Goal: Information Seeking & Learning: Learn about a topic

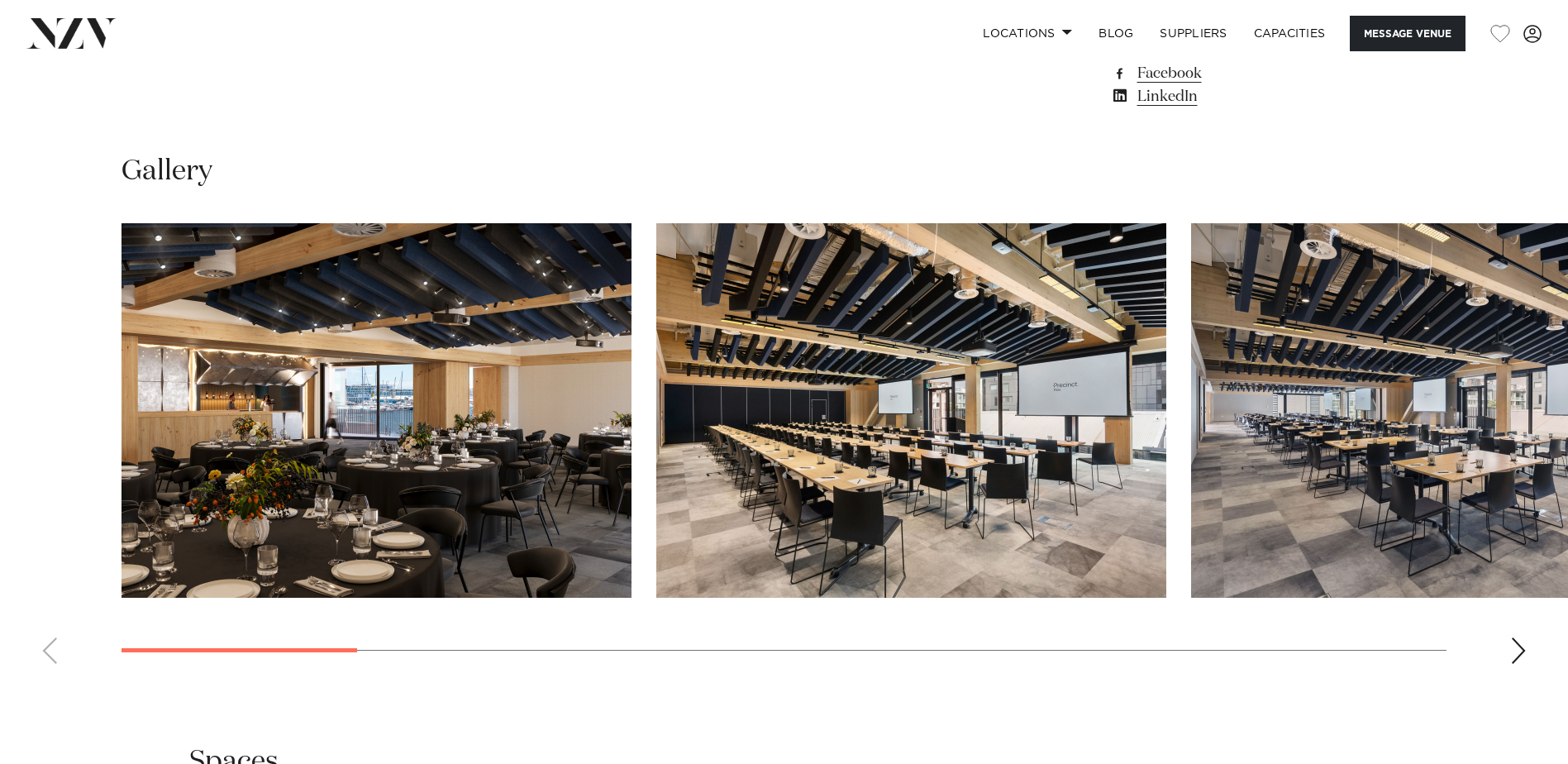
scroll to position [1571, 0]
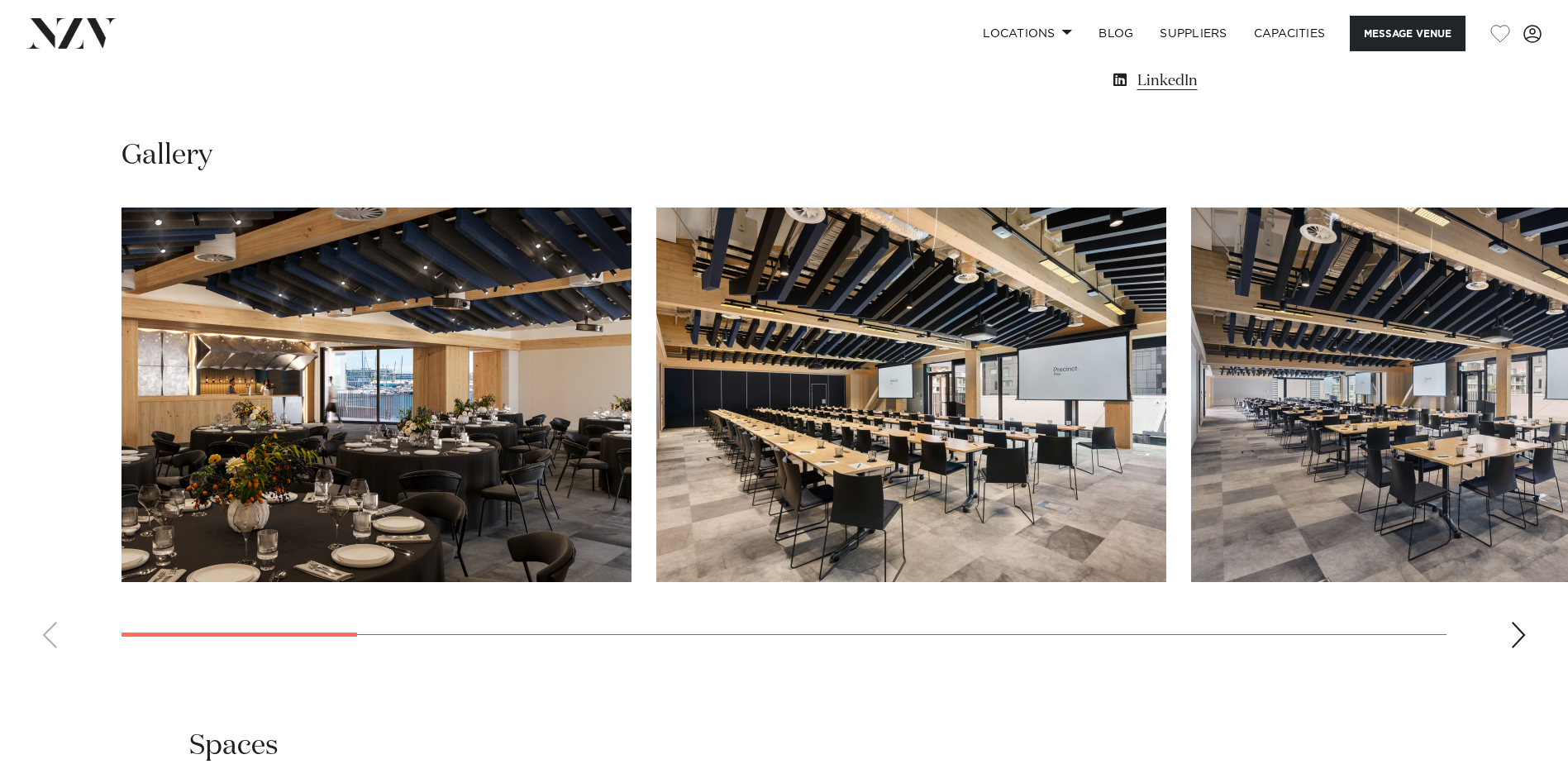
click at [1520, 634] on div "Next slide" at bounding box center [1517, 634] width 16 height 27
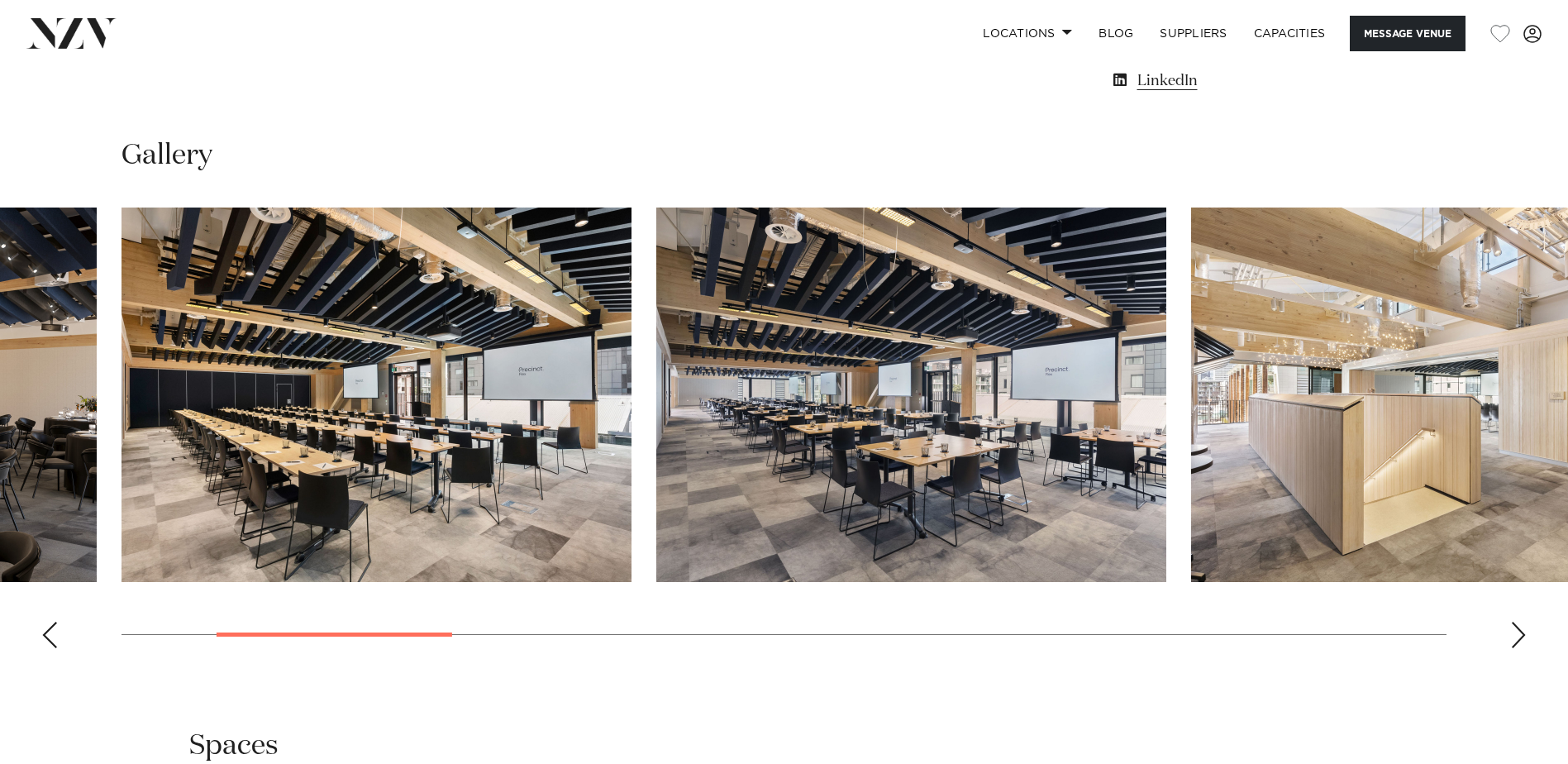
click at [1520, 634] on div "Next slide" at bounding box center [1517, 634] width 16 height 27
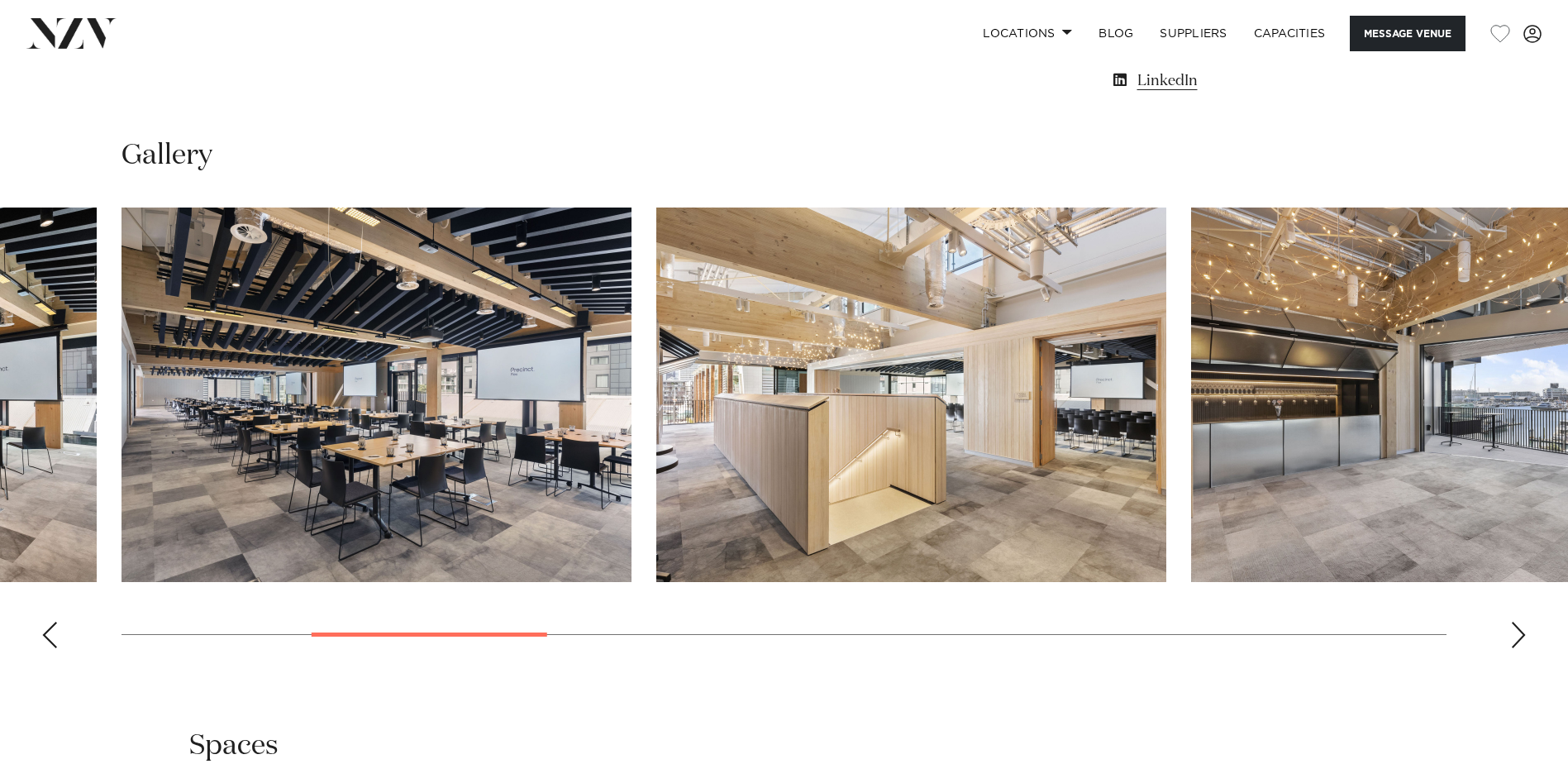
click at [1518, 630] on div "Next slide" at bounding box center [1517, 634] width 16 height 27
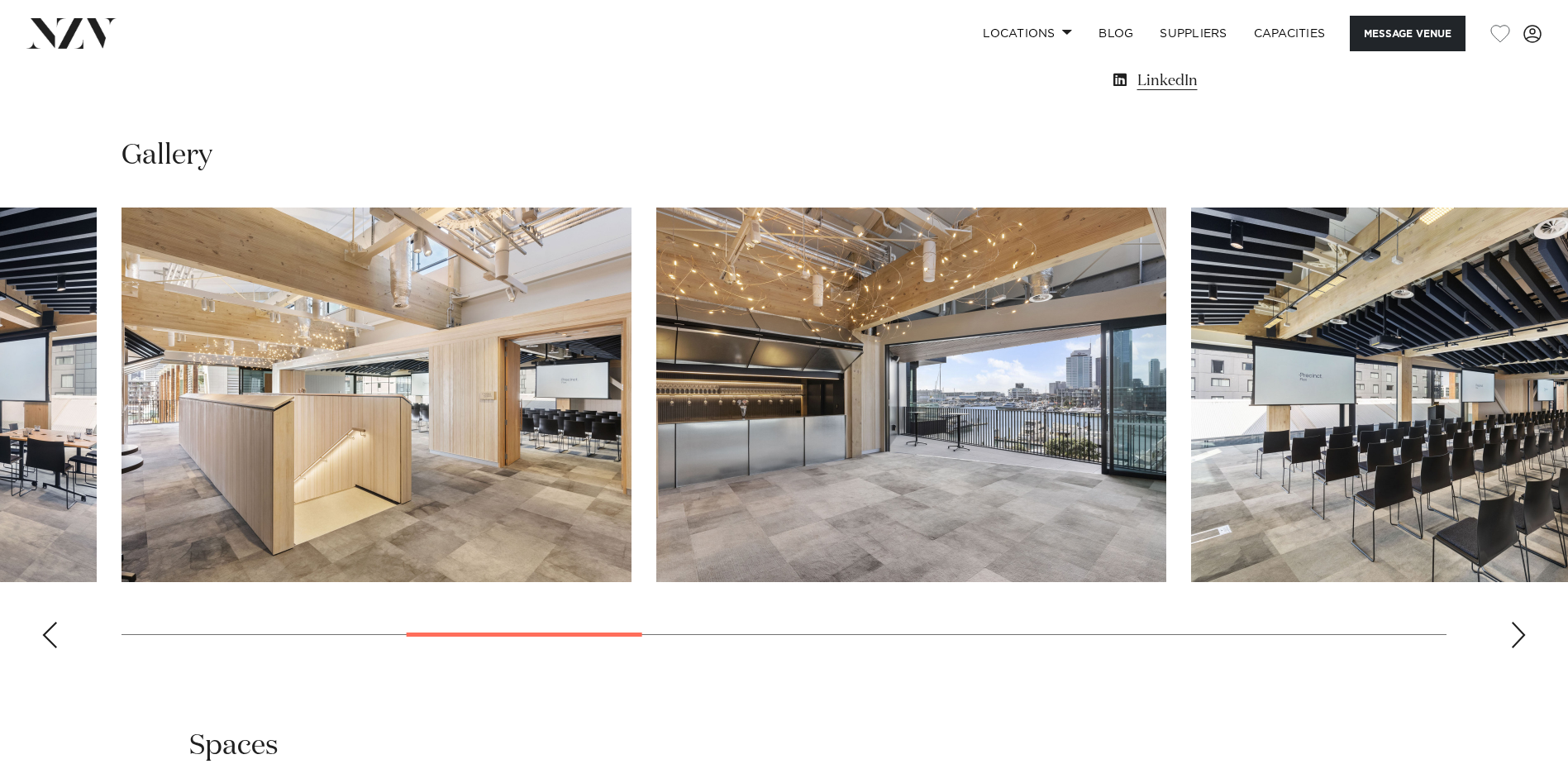
click at [1518, 630] on div "Next slide" at bounding box center [1517, 634] width 16 height 27
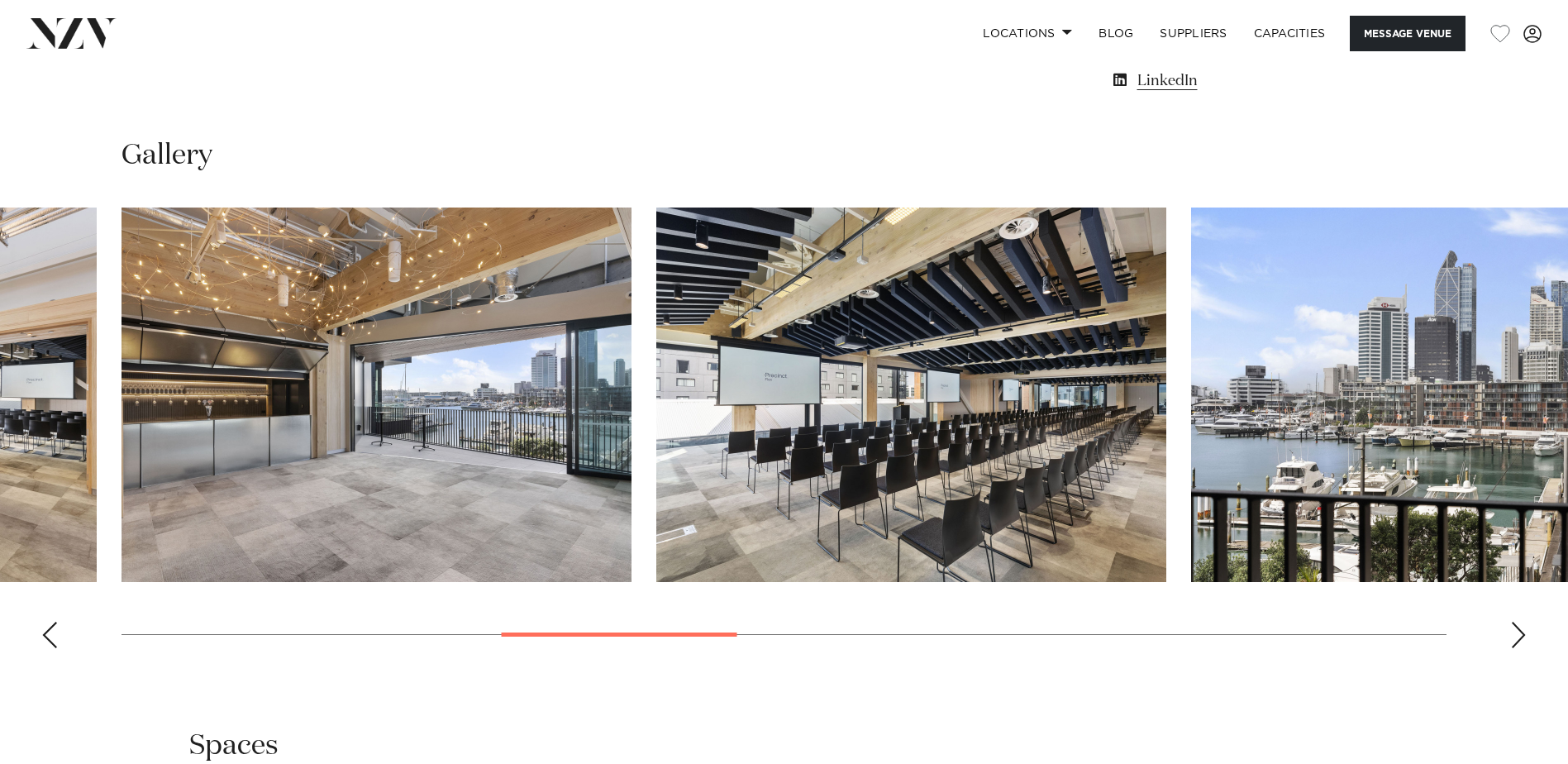
click at [1518, 630] on div "Next slide" at bounding box center [1517, 634] width 16 height 27
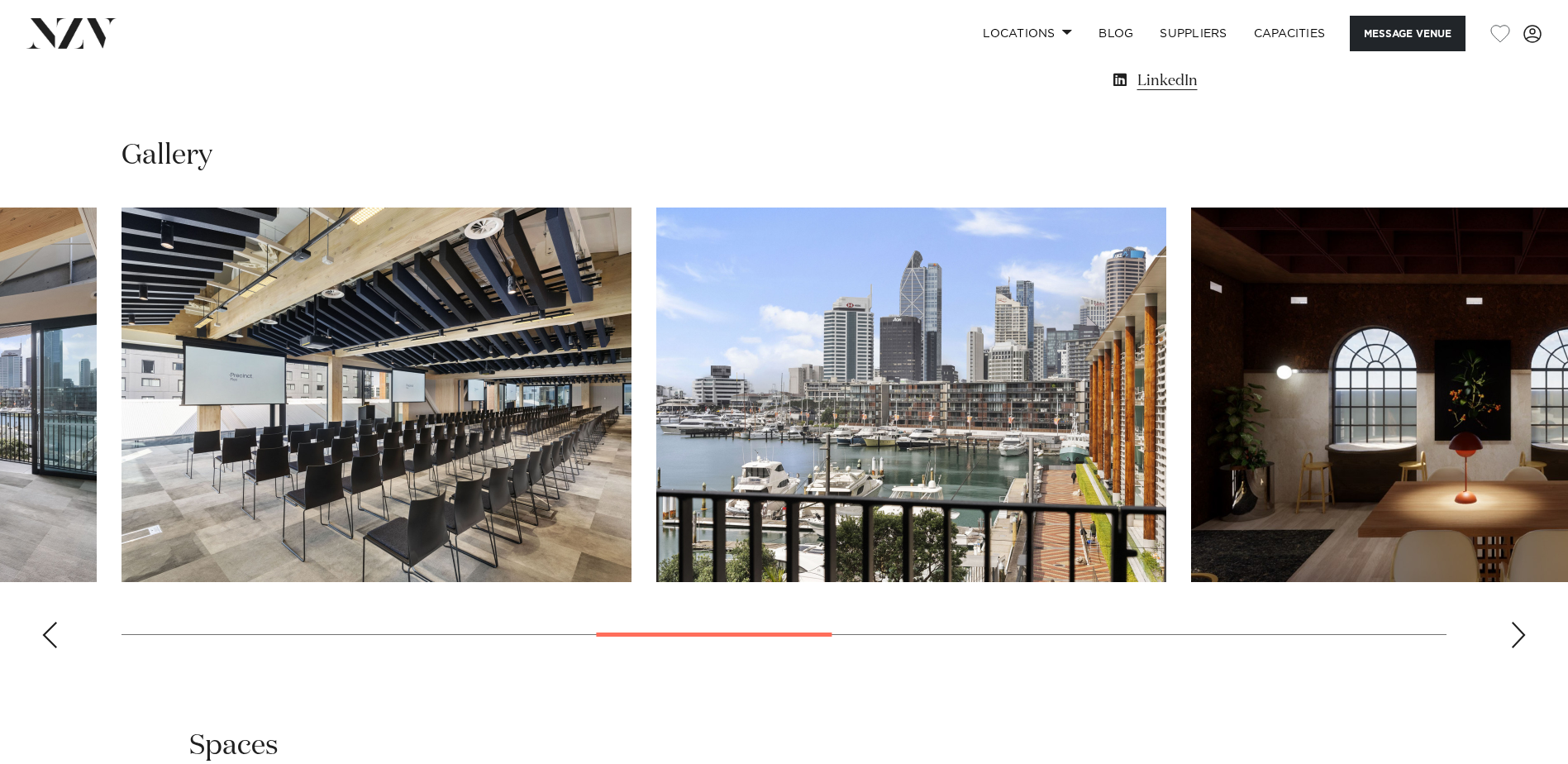
click at [1518, 630] on div "Next slide" at bounding box center [1517, 634] width 16 height 27
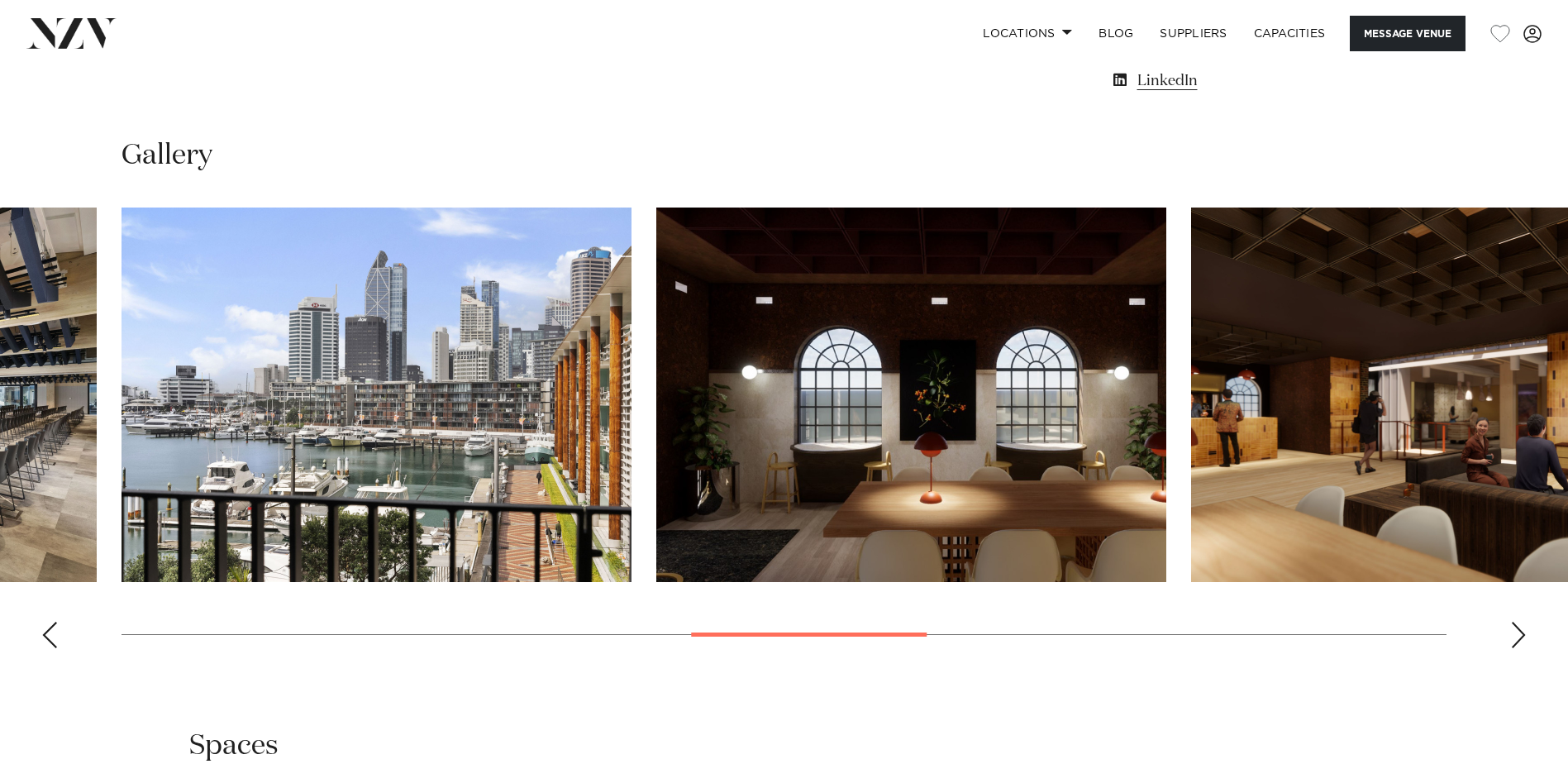
click at [1514, 627] on div "Next slide" at bounding box center [1517, 634] width 16 height 27
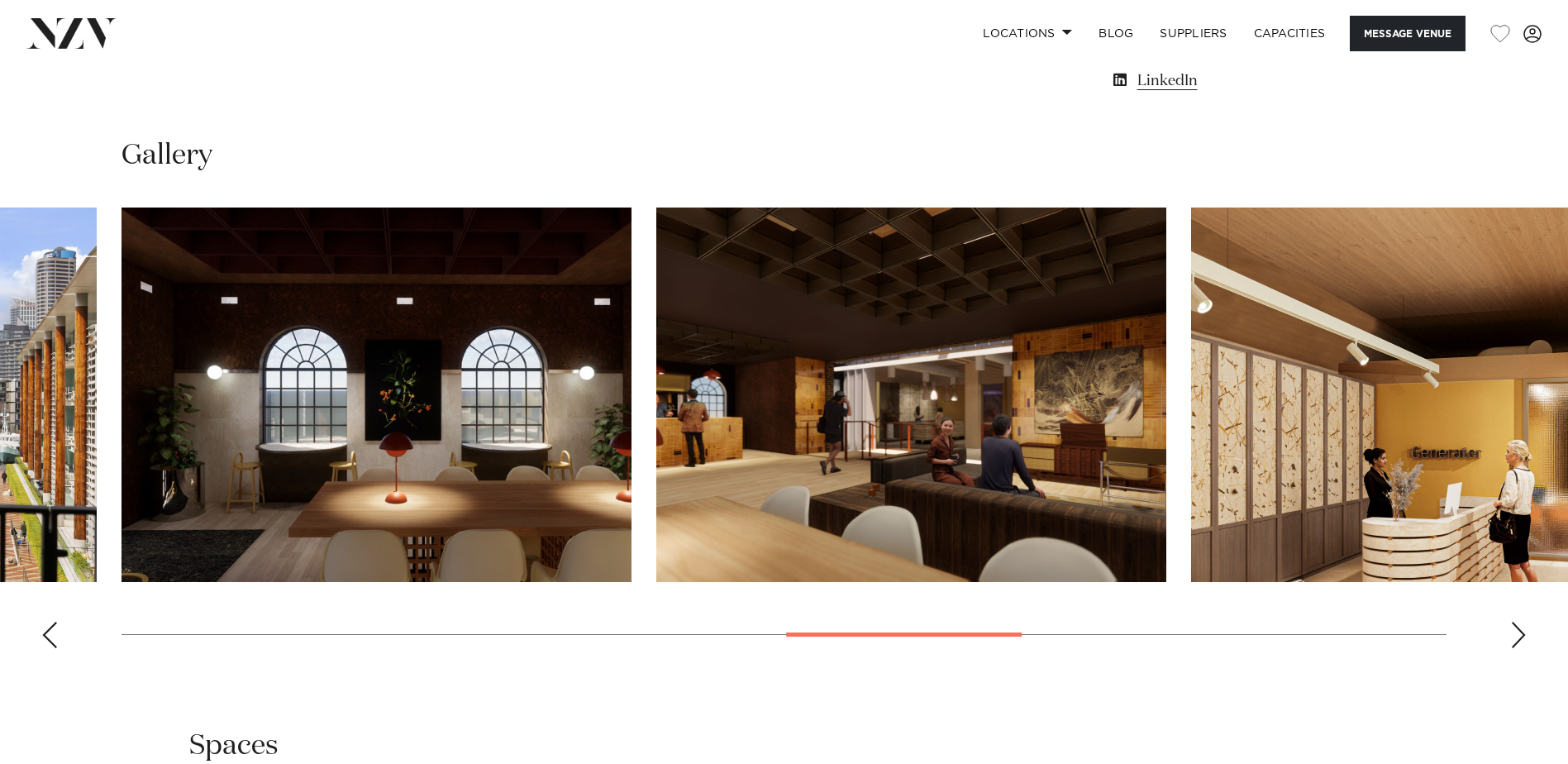
click at [1514, 627] on div "Next slide" at bounding box center [1517, 634] width 16 height 27
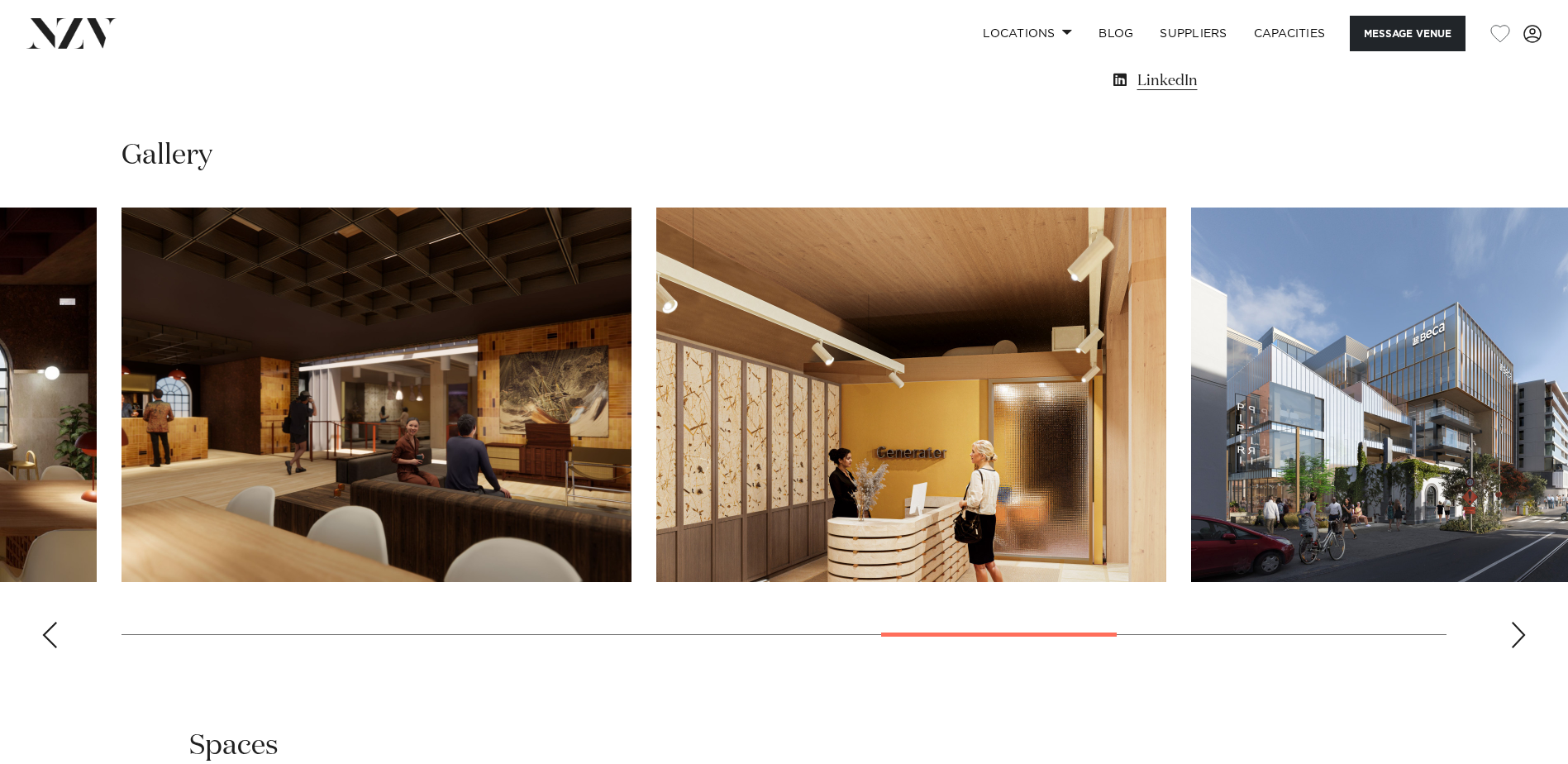
click at [1514, 627] on div "Next slide" at bounding box center [1517, 634] width 16 height 27
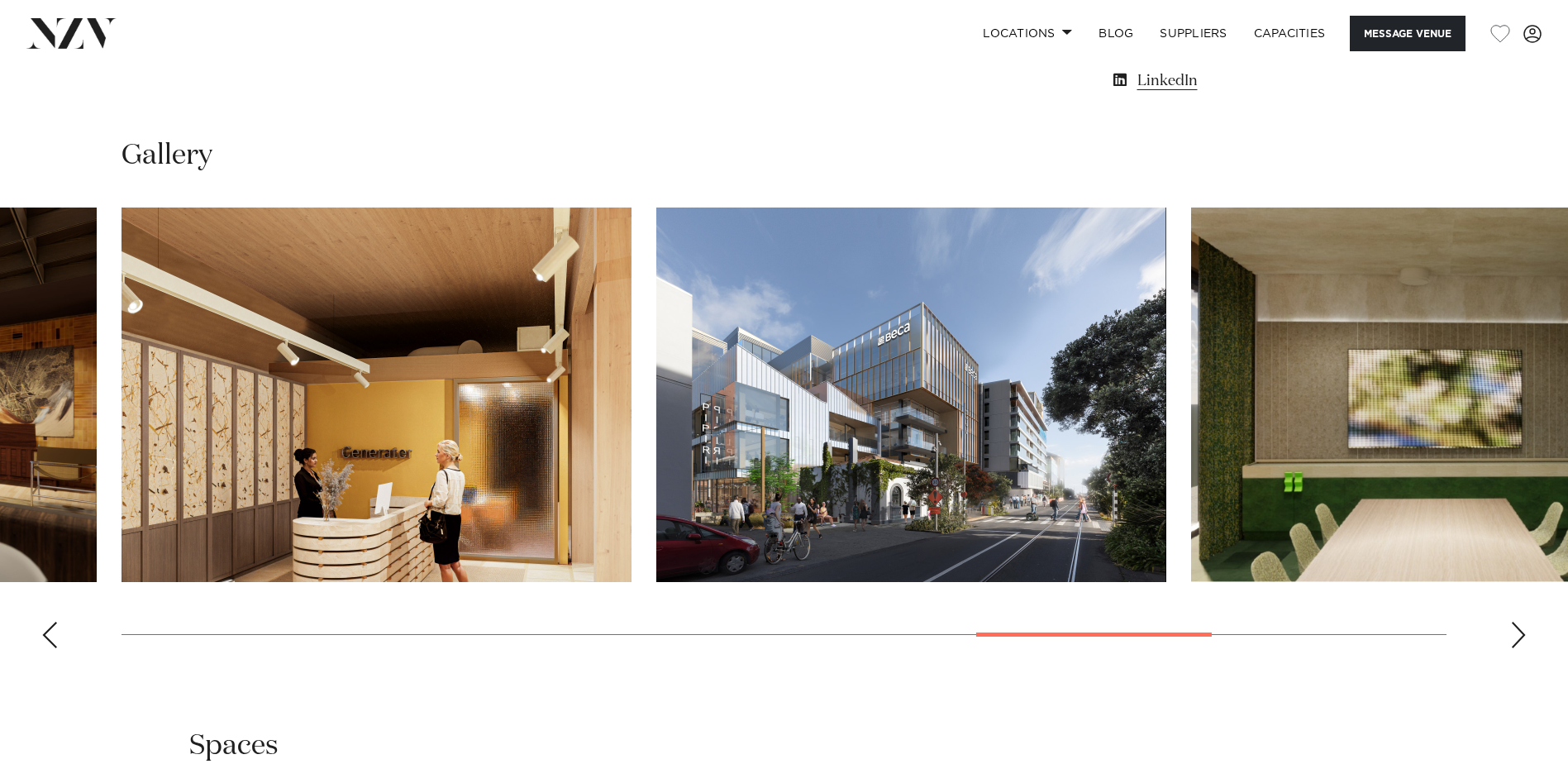
click at [1517, 633] on div "Next slide" at bounding box center [1517, 634] width 16 height 27
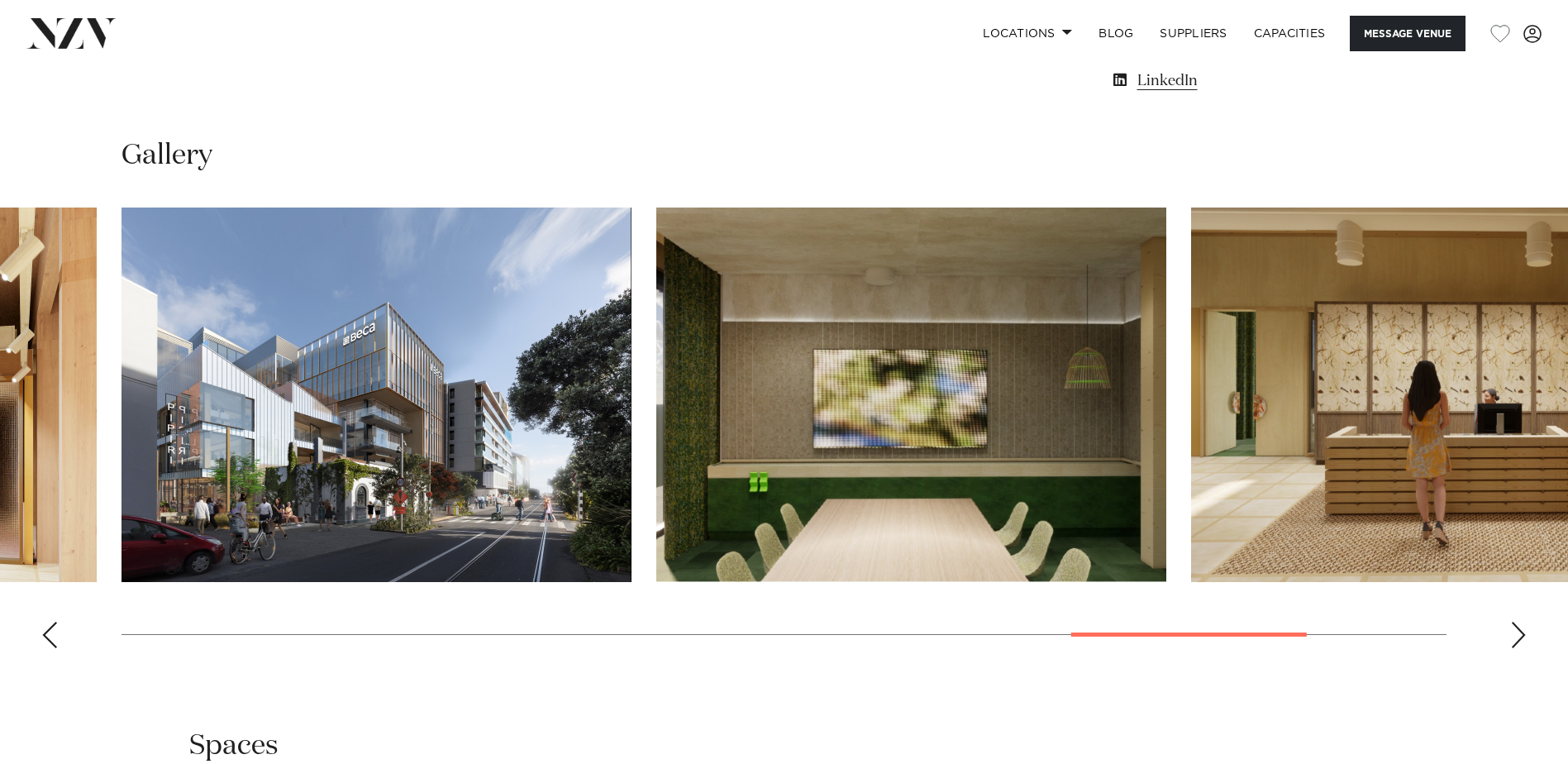
click at [1517, 633] on div "Next slide" at bounding box center [1517, 634] width 16 height 27
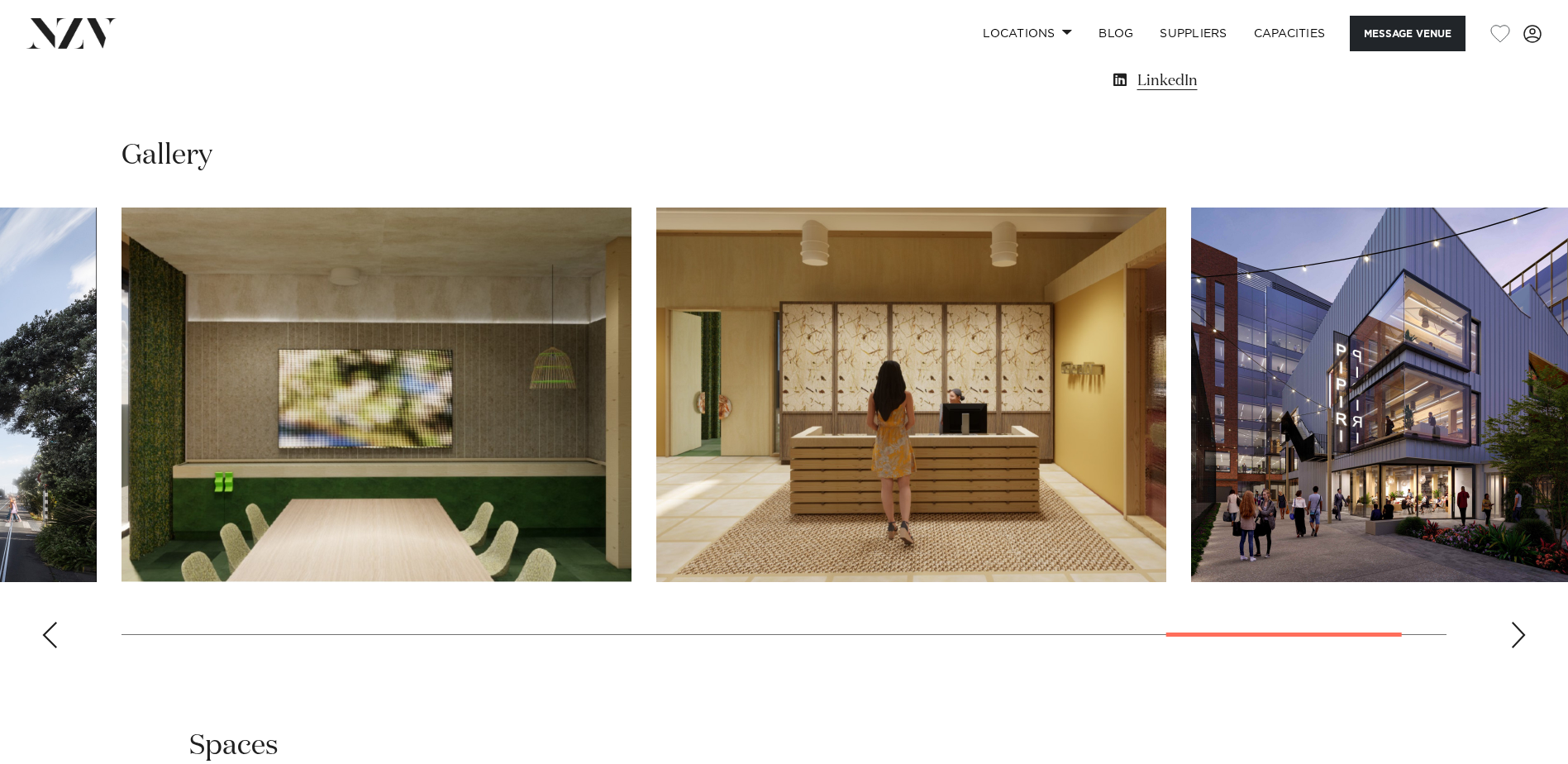
click at [1517, 633] on div "Next slide" at bounding box center [1517, 634] width 16 height 27
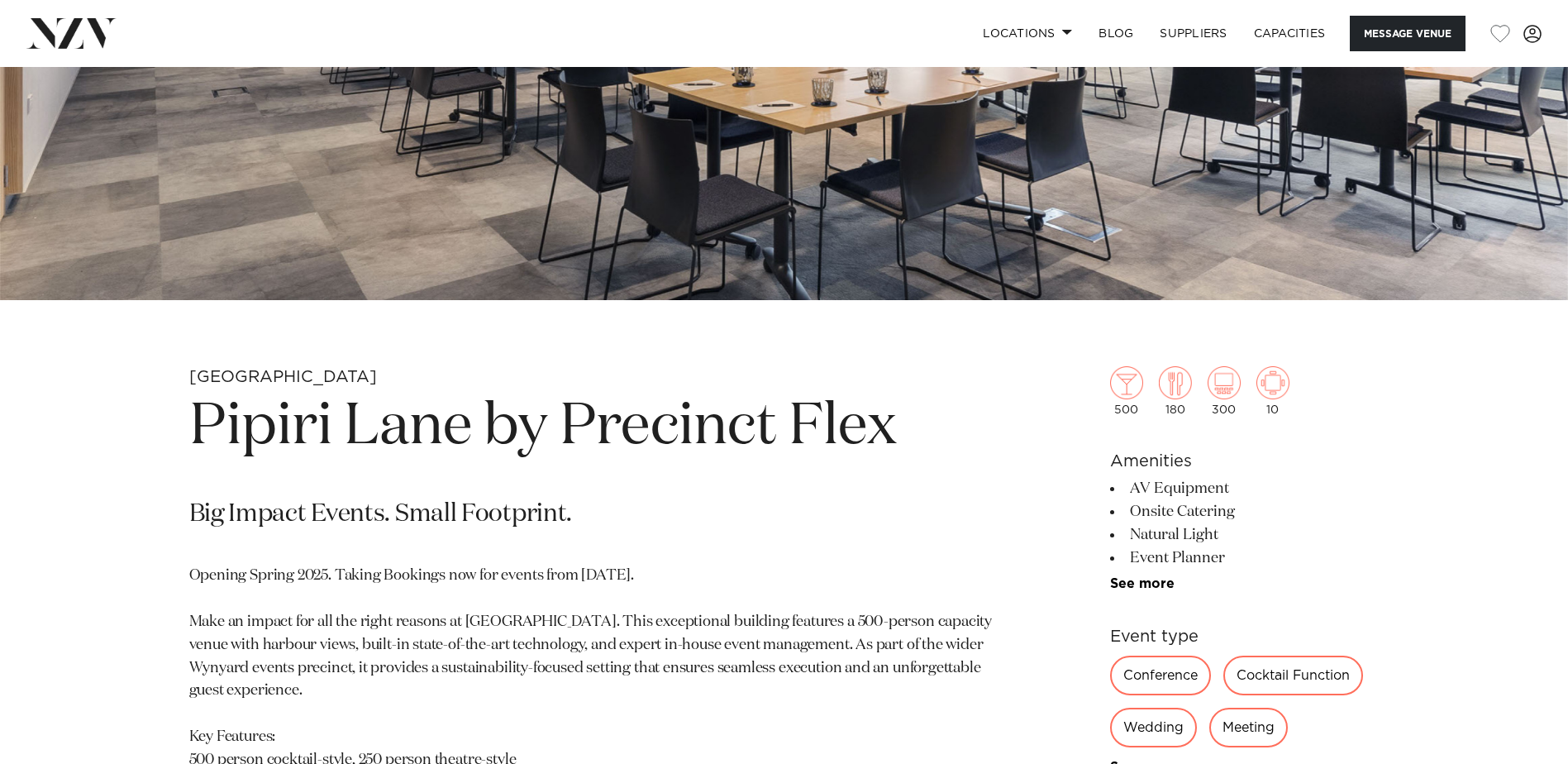
scroll to position [330, 0]
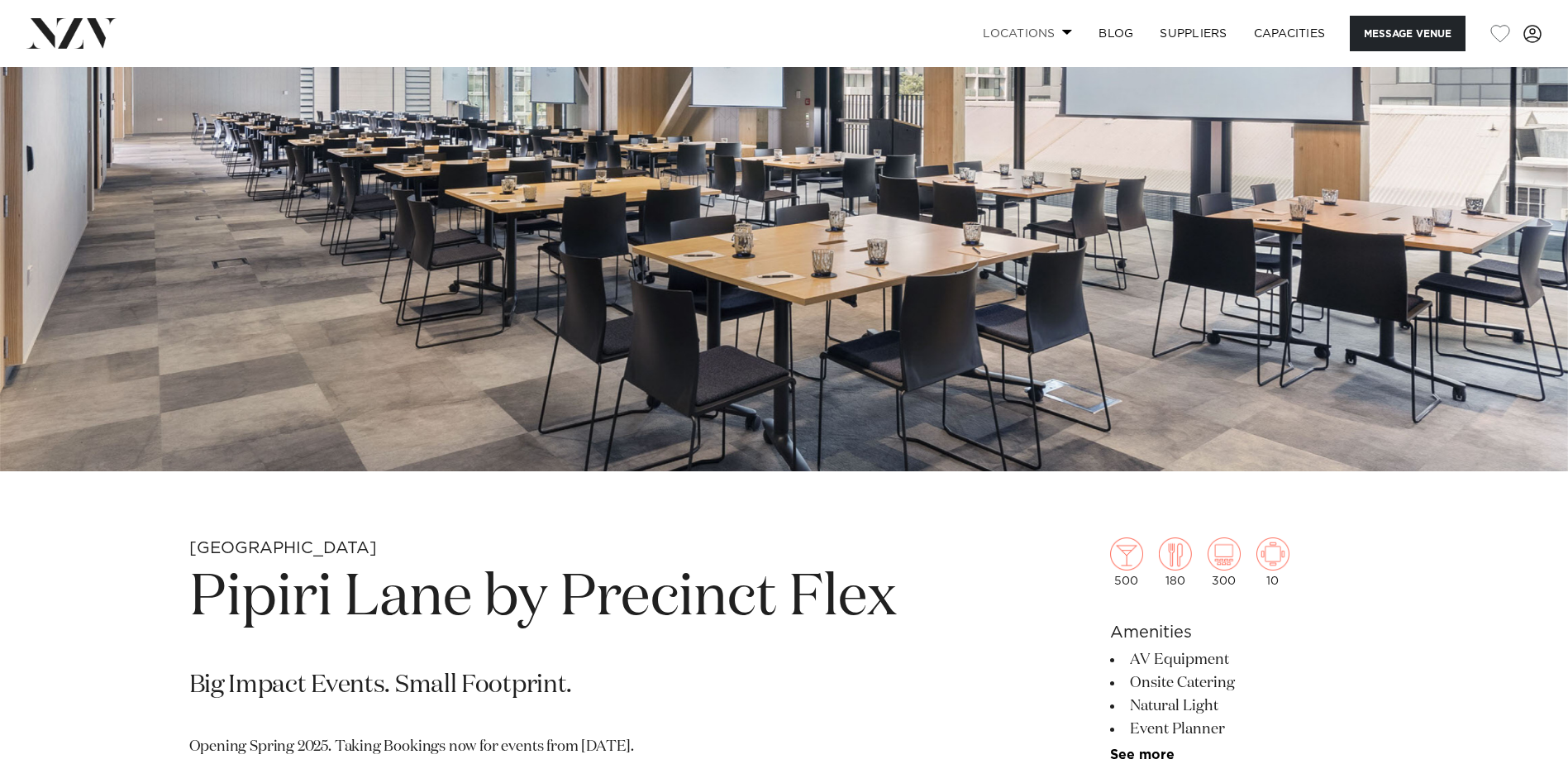
click at [1039, 33] on link "Locations" at bounding box center [1027, 33] width 116 height 35
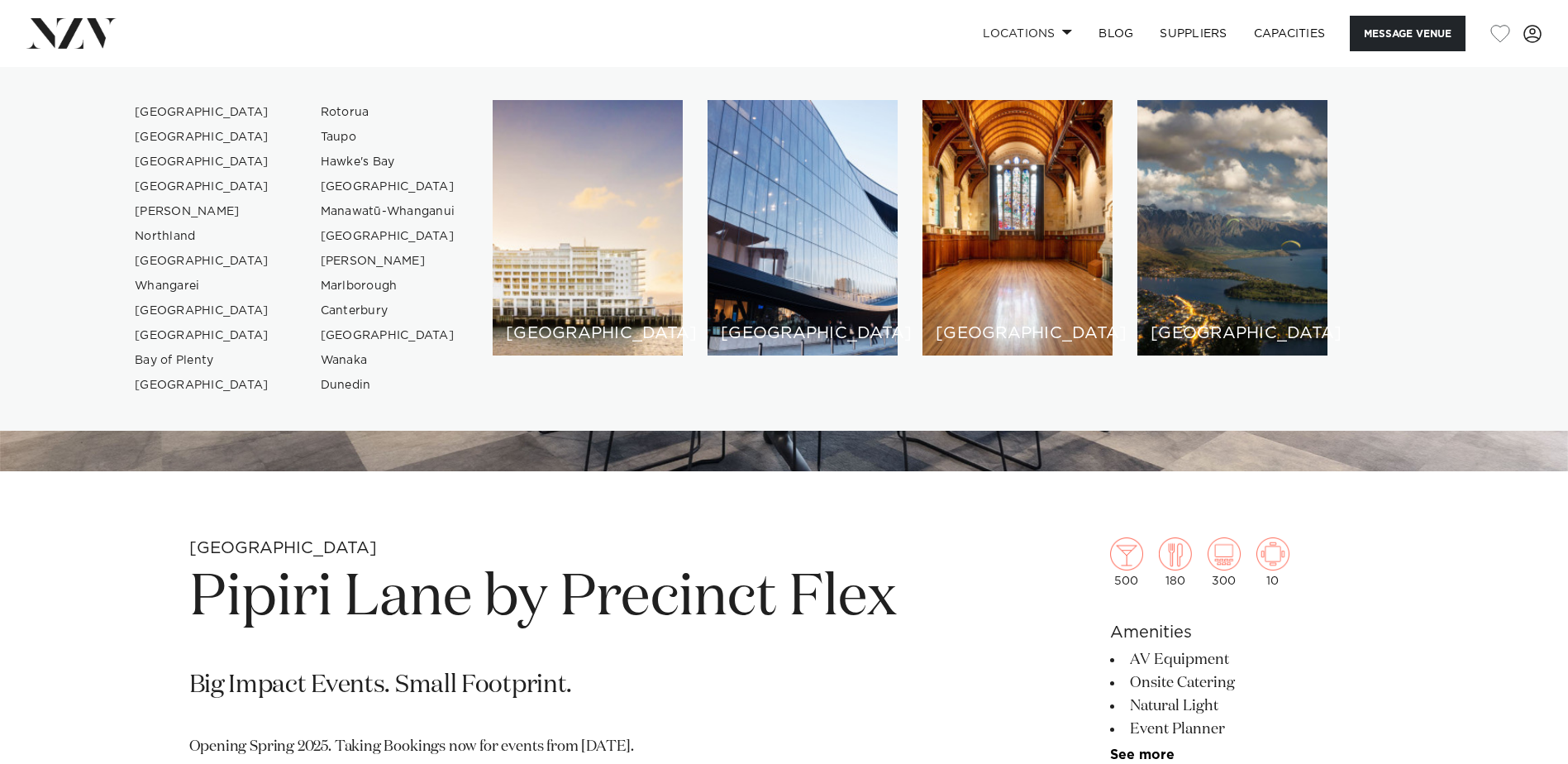
click at [943, 623] on h1 "Pipiri Lane by Precinct Flex" at bounding box center [591, 598] width 803 height 76
